Goal: Information Seeking & Learning: Learn about a topic

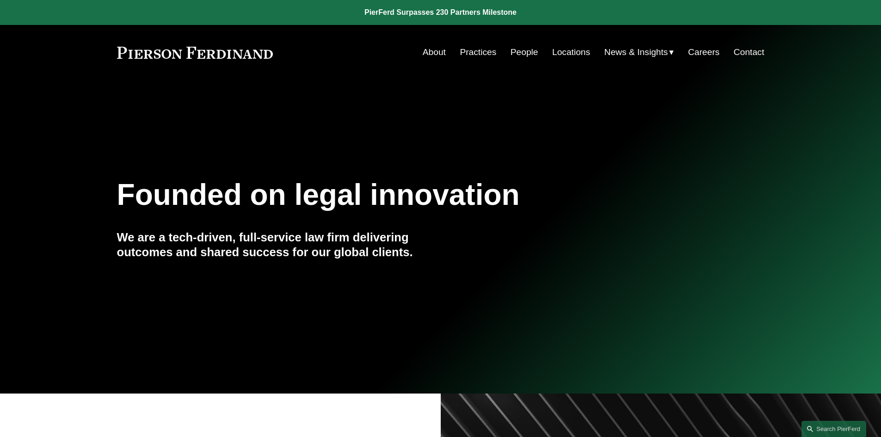
click at [477, 53] on link "Practices" at bounding box center [477, 52] width 37 height 18
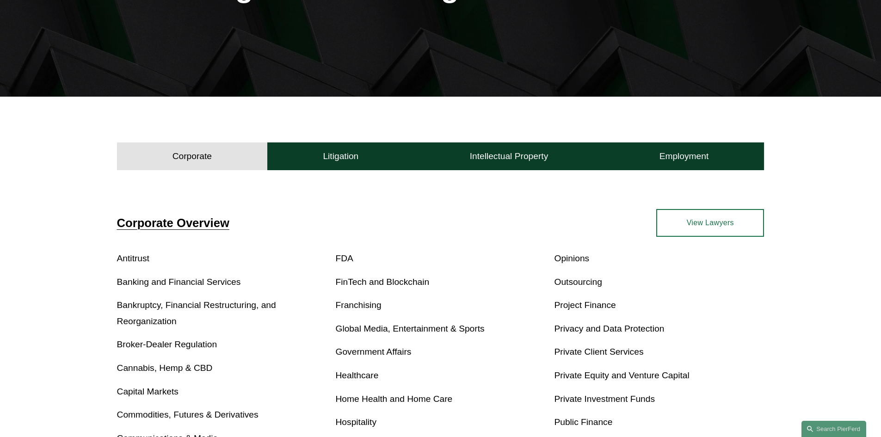
scroll to position [185, 0]
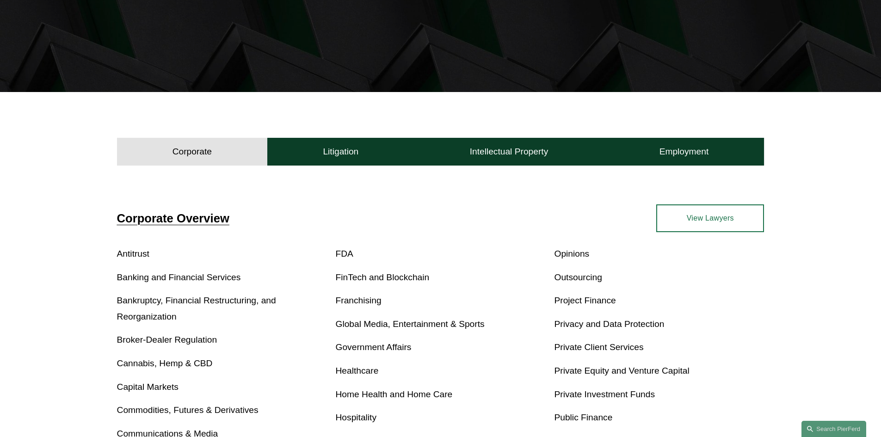
click at [174, 362] on link "Cannabis, Hemp & CBD" at bounding box center [165, 363] width 96 height 10
